Goal: Task Accomplishment & Management: Complete application form

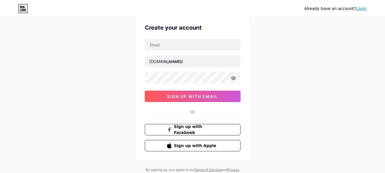
scroll to position [29, 0]
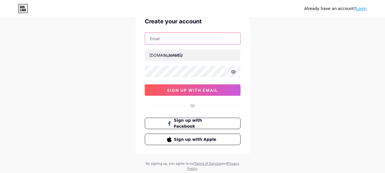
click at [171, 42] on input "text" at bounding box center [192, 38] width 95 height 11
paste input "[EMAIL_ADDRESS][DOMAIN_NAME]"
type input "[EMAIL_ADDRESS][DOMAIN_NAME]"
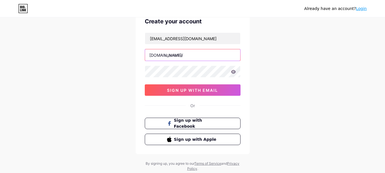
click at [182, 56] on input "text" at bounding box center [192, 54] width 95 height 11
paste input "neuetheory"
type input "neuetheory"
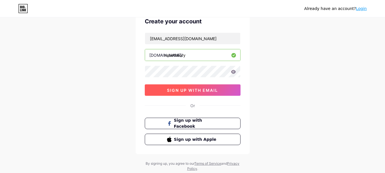
click at [156, 91] on button "sign up with email" at bounding box center [193, 89] width 96 height 11
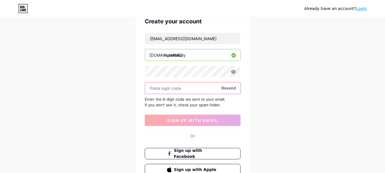
click at [171, 93] on input "text" at bounding box center [192, 87] width 95 height 11
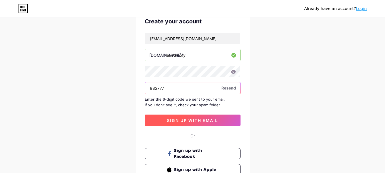
type input "882777"
click at [199, 122] on span "sign up with email" at bounding box center [192, 120] width 51 height 5
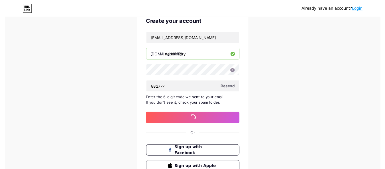
scroll to position [0, 0]
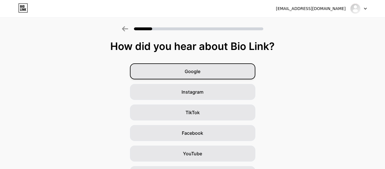
click at [212, 74] on div "Google" at bounding box center [192, 71] width 125 height 16
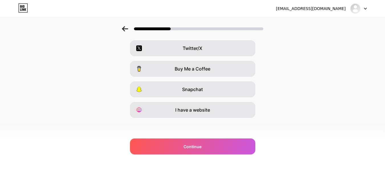
scroll to position [105, 0]
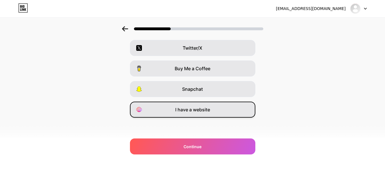
click at [203, 113] on div "I have a website" at bounding box center [192, 109] width 125 height 16
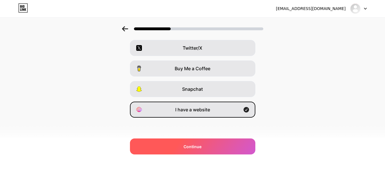
click at [202, 144] on span "Continue" at bounding box center [193, 146] width 18 height 6
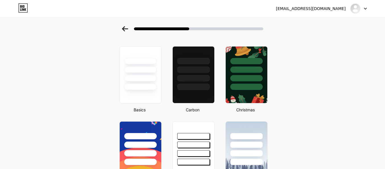
scroll to position [29, 0]
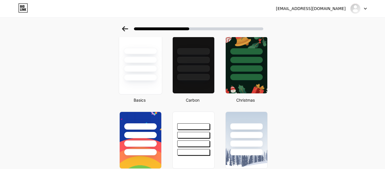
click at [150, 86] on div at bounding box center [140, 65] width 43 height 59
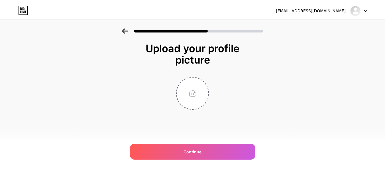
scroll to position [0, 0]
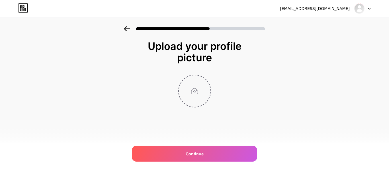
click at [198, 92] on input "file" at bounding box center [195, 91] width 32 height 32
type input "C:\fakepath\Logo.jpg"
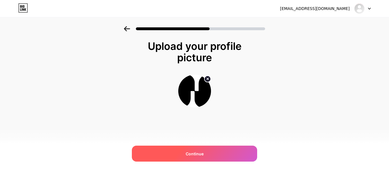
click at [203, 155] on div "Continue" at bounding box center [194, 154] width 125 height 16
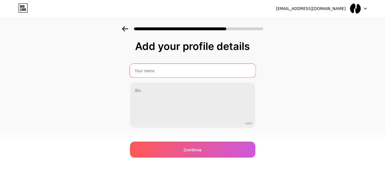
click at [169, 72] on input "text" at bounding box center [192, 71] width 126 height 14
click at [192, 76] on input "text" at bounding box center [192, 71] width 126 height 14
type input "Neue Theory Wellness Corp"
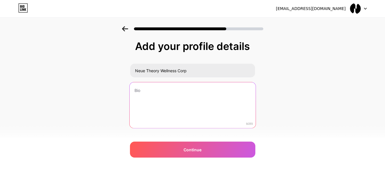
click at [169, 89] on textarea at bounding box center [192, 105] width 126 height 46
click at [167, 121] on textarea at bounding box center [192, 105] width 126 height 46
paste textarea "We sell gut friendly supplements. Neue Theory is a wellness brand that reimagin…"
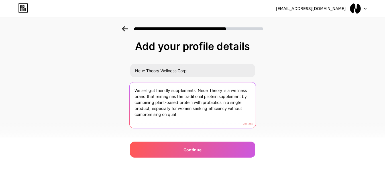
drag, startPoint x: 152, startPoint y: 108, endPoint x: 184, endPoint y: 116, distance: 33.2
click at [184, 116] on textarea "We sell gut friendly supplements. Neue Theory is a wellness brand that reimagin…" at bounding box center [192, 105] width 126 height 46
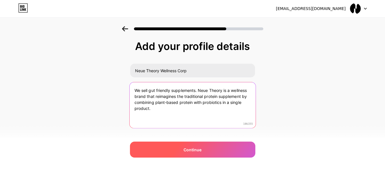
type textarea "We sell gut friendly supplements. Neue Theory is a wellness brand that reimagin…"
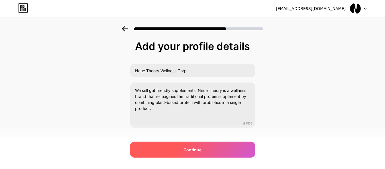
click at [213, 153] on div "Continue" at bounding box center [192, 149] width 125 height 16
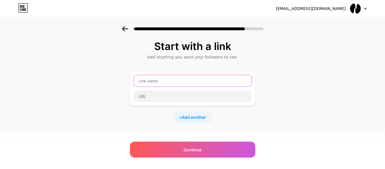
click at [173, 83] on input "text" at bounding box center [193, 80] width 118 height 11
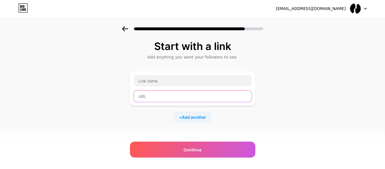
click at [154, 97] on input "text" at bounding box center [193, 95] width 118 height 11
paste input "https://neuetheory.com/"
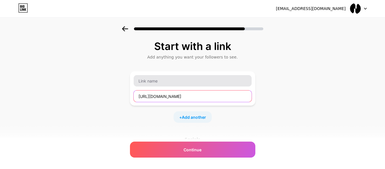
type input "https://neuetheory.com/"
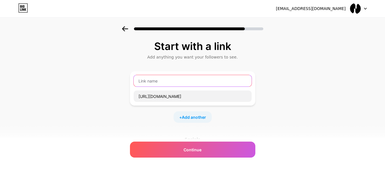
click at [158, 83] on input "text" at bounding box center [193, 80] width 118 height 11
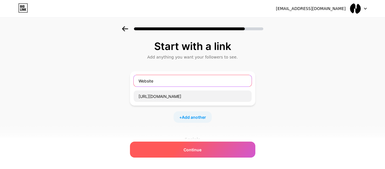
type input "Website"
click at [200, 146] on span "Continue" at bounding box center [193, 149] width 18 height 6
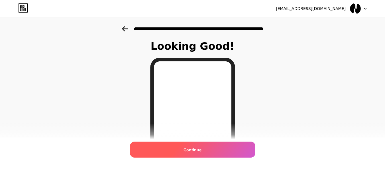
click at [201, 152] on span "Continue" at bounding box center [193, 149] width 18 height 6
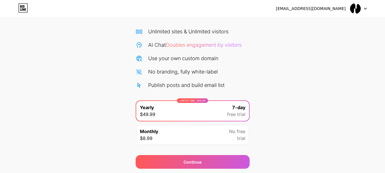
scroll to position [28, 0]
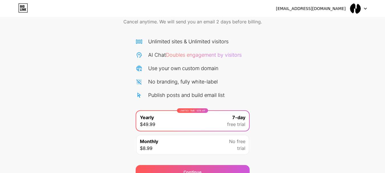
click at [357, 7] on img at bounding box center [355, 8] width 11 height 11
click at [355, 9] on img at bounding box center [355, 8] width 11 height 11
click at [366, 7] on div at bounding box center [358, 8] width 17 height 10
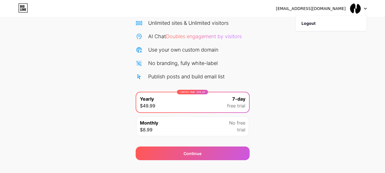
scroll to position [56, 0]
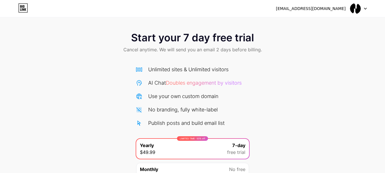
click at [21, 9] on icon at bounding box center [23, 7] width 10 height 9
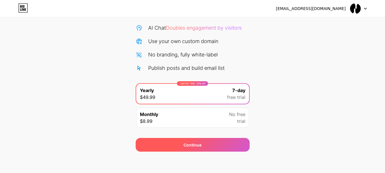
scroll to position [56, 0]
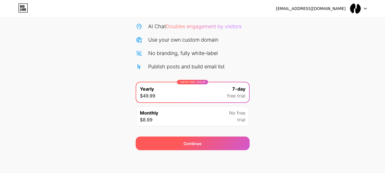
click at [200, 145] on span "Continue" at bounding box center [193, 144] width 18 height 6
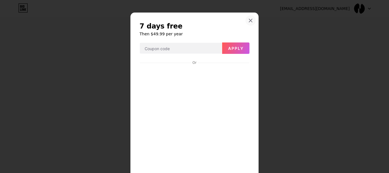
click at [249, 25] on div at bounding box center [251, 20] width 10 height 10
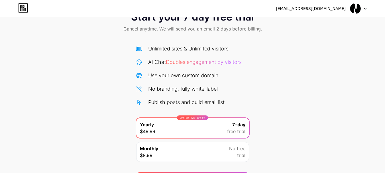
scroll to position [0, 0]
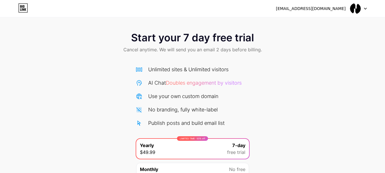
click at [357, 13] on img at bounding box center [355, 8] width 11 height 11
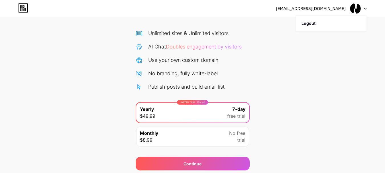
scroll to position [56, 0]
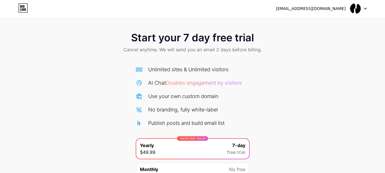
click at [365, 8] on icon at bounding box center [365, 9] width 3 height 2
click at [309, 25] on li "Logout" at bounding box center [331, 23] width 71 height 15
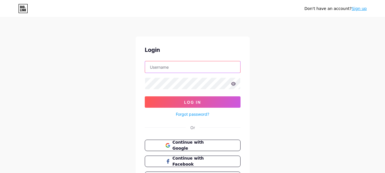
type input "[EMAIL_ADDRESS][DOMAIN_NAME]"
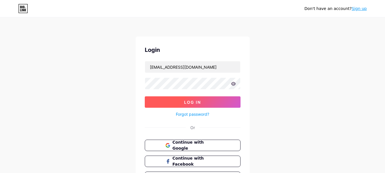
click at [197, 102] on span "Log In" at bounding box center [192, 102] width 17 height 5
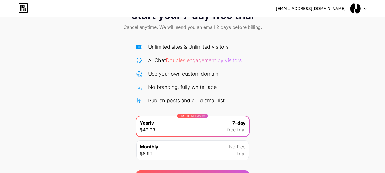
scroll to position [56, 0]
